Goal: Information Seeking & Learning: Check status

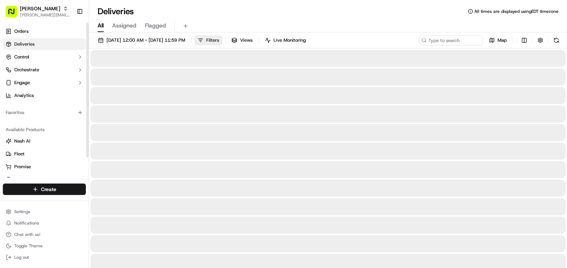
click at [222, 39] on button "Filters" at bounding box center [209, 40] width 28 height 10
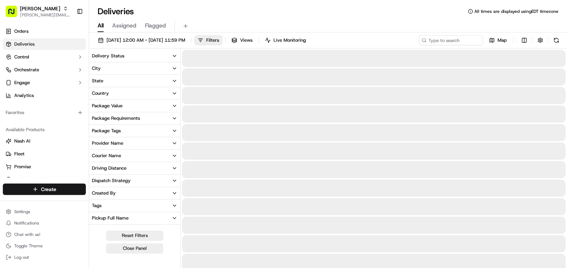
click at [118, 70] on button "City" at bounding box center [134, 68] width 91 height 12
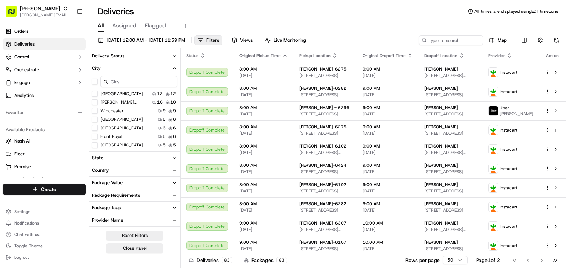
click at [96, 121] on button "[GEOGRAPHIC_DATA]" at bounding box center [95, 119] width 6 height 6
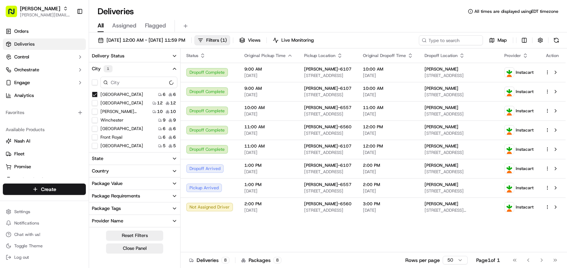
scroll to position [143, 0]
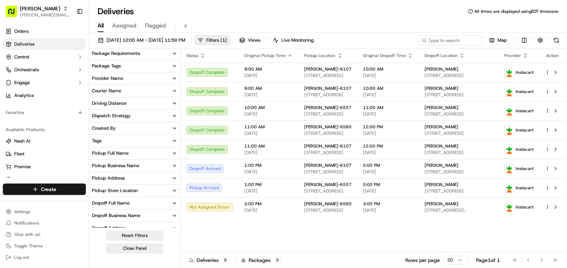
click at [144, 186] on button "Pickup Store Location" at bounding box center [134, 191] width 91 height 12
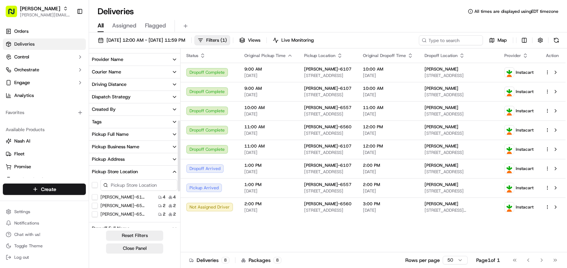
scroll to position [178, 0]
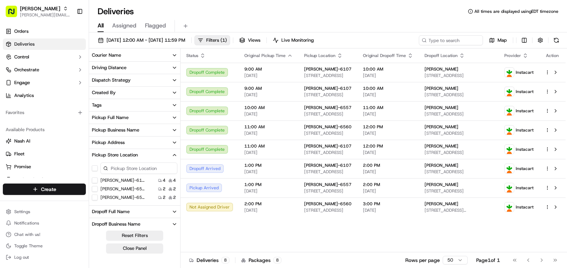
click at [92, 190] on button "[PERSON_NAME]-6560" at bounding box center [95, 189] width 6 height 6
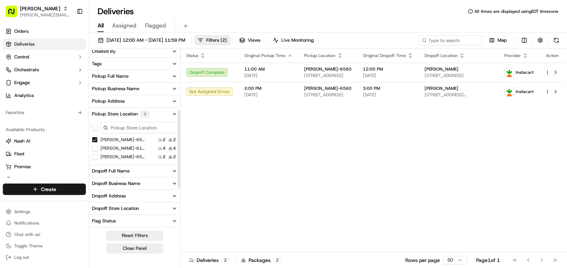
scroll to position [137, 0]
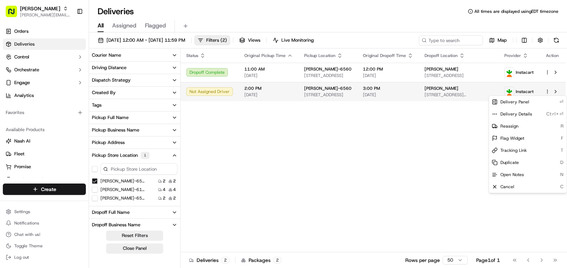
click at [550, 93] on html "Martin's tammera.wood@giantmartins.com Toggle Sidebar Orders Deliveries Control…" at bounding box center [283, 134] width 567 height 268
click at [518, 94] on html "Martin's tammera.wood@giantmartins.com Toggle Sidebar Orders Deliveries Control…" at bounding box center [283, 134] width 567 height 268
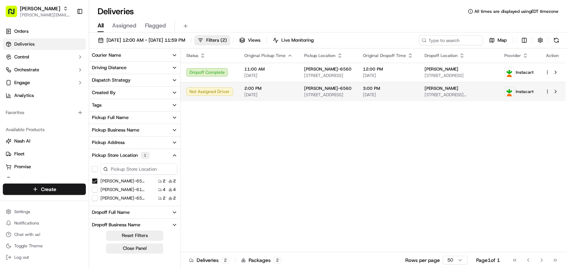
click at [522, 92] on span "Instacart" at bounding box center [525, 92] width 18 height 6
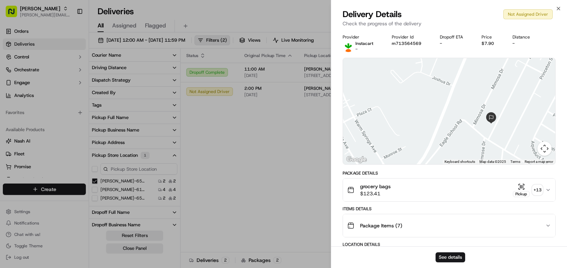
drag, startPoint x: 504, startPoint y: 101, endPoint x: 483, endPoint y: 138, distance: 42.3
click at [483, 138] on div at bounding box center [449, 111] width 212 height 106
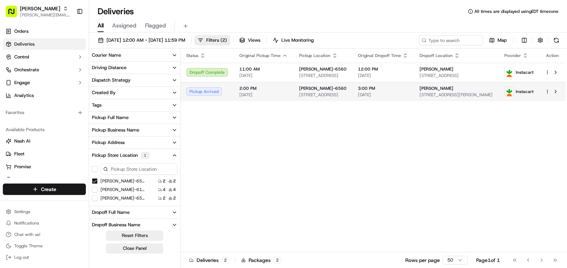
click at [517, 91] on span "Instacart" at bounding box center [525, 92] width 18 height 6
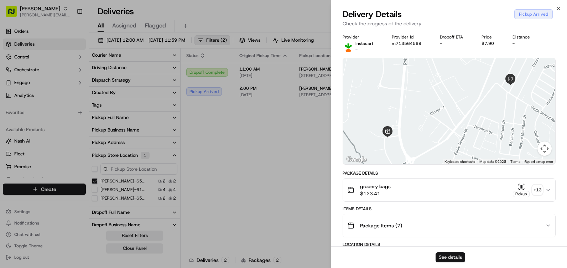
click at [453, 255] on button "See details" at bounding box center [451, 257] width 30 height 10
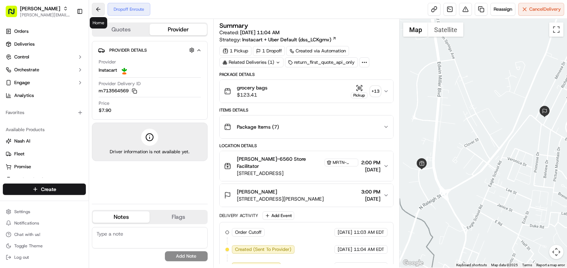
click at [100, 6] on button at bounding box center [98, 9] width 13 height 13
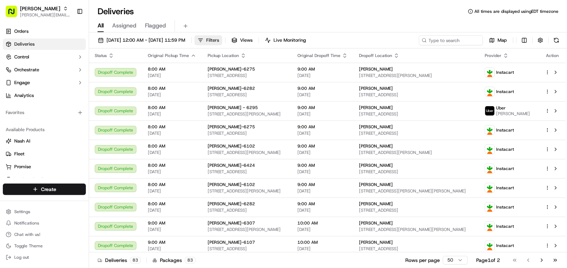
click at [219, 42] on span "Filters" at bounding box center [212, 40] width 13 height 6
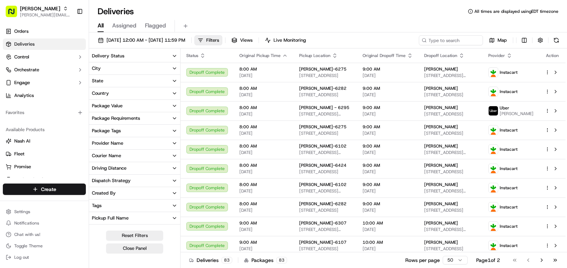
click at [121, 66] on button "City" at bounding box center [134, 68] width 91 height 12
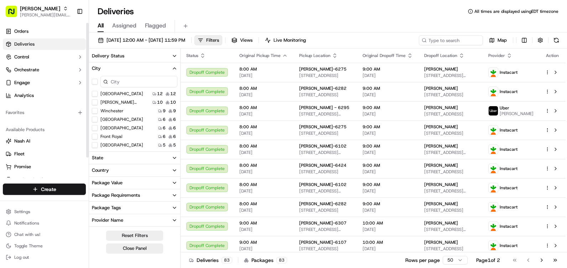
click at [95, 123] on div "[GEOGRAPHIC_DATA] 6 6" at bounding box center [134, 119] width 91 height 7
click at [96, 121] on button "[GEOGRAPHIC_DATA]" at bounding box center [95, 119] width 6 height 6
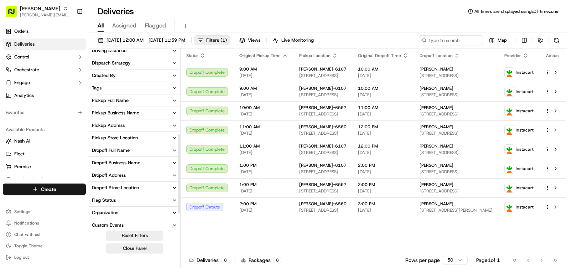
scroll to position [223, 0]
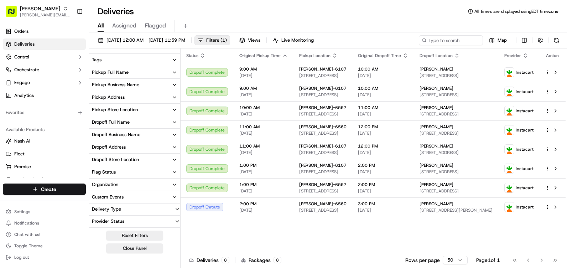
click at [117, 84] on div "Pickup Business Name" at bounding box center [115, 85] width 47 height 6
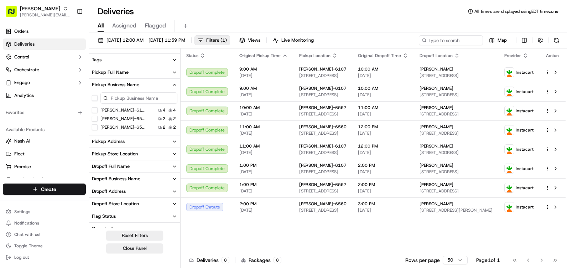
click at [128, 153] on div "Pickup Store Location" at bounding box center [115, 154] width 46 height 6
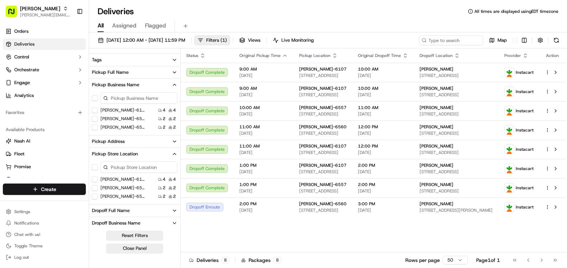
click at [93, 188] on button "[PERSON_NAME]-6560" at bounding box center [95, 188] width 6 height 6
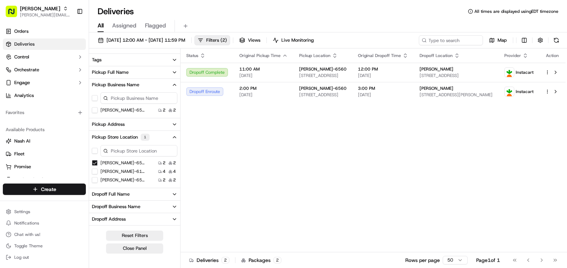
scroll to position [182, 0]
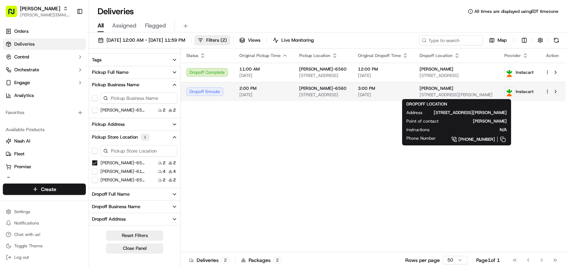
click at [455, 94] on span "[STREET_ADDRESS][PERSON_NAME]" at bounding box center [456, 95] width 73 height 6
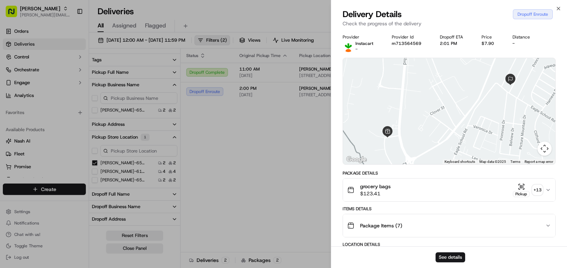
click at [549, 191] on icon "button" at bounding box center [548, 190] width 6 height 6
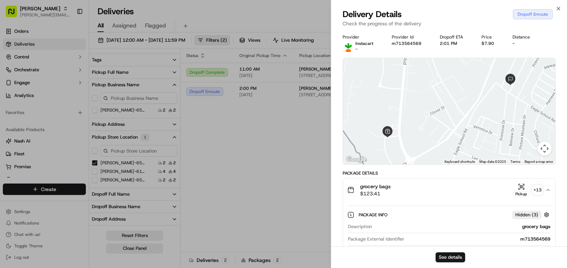
click at [548, 191] on icon "button" at bounding box center [548, 190] width 6 height 6
